Goal: Task Accomplishment & Management: Use online tool/utility

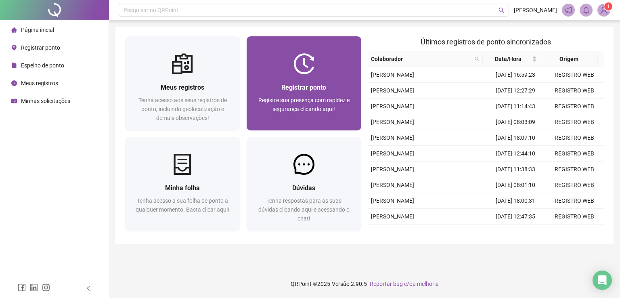
click at [294, 80] on div "Registrar ponto Registre sua presença com rapidez e segurança clicando aqui!" at bounding box center [304, 102] width 115 height 56
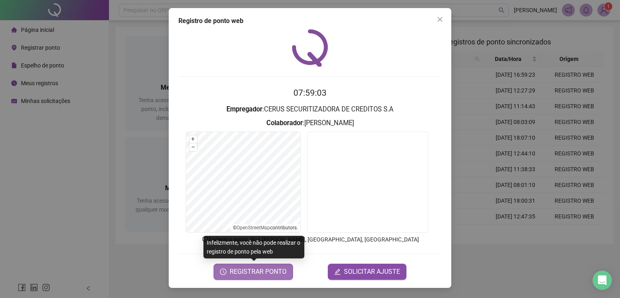
click at [246, 268] on span "REGISTRAR PONTO" at bounding box center [258, 272] width 57 height 10
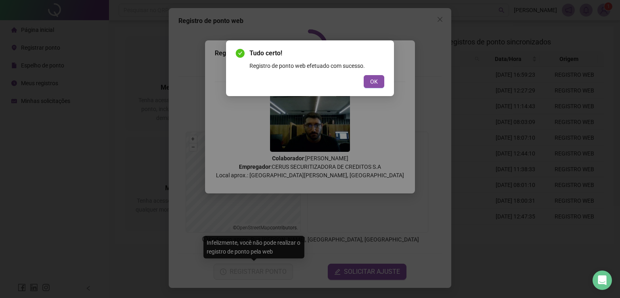
drag, startPoint x: 378, startPoint y: 85, endPoint x: 378, endPoint y: 89, distance: 4.5
click at [378, 85] on button "OK" at bounding box center [374, 81] width 21 height 13
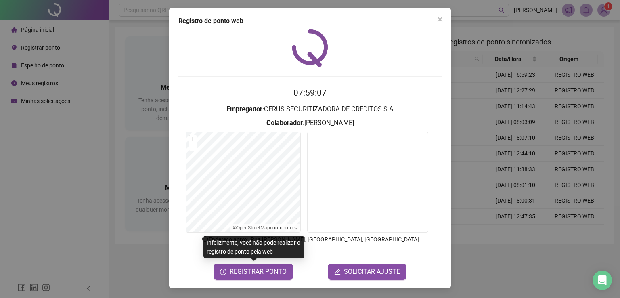
click at [442, 17] on icon "close" at bounding box center [440, 19] width 6 height 6
